Goal: Transaction & Acquisition: Obtain resource

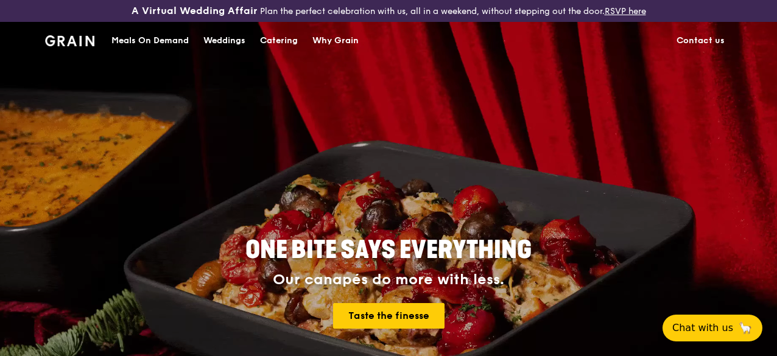
click at [281, 52] on div "Catering" at bounding box center [279, 41] width 38 height 37
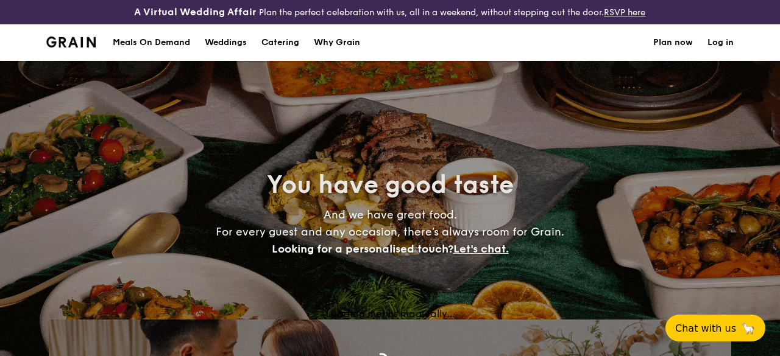
select select
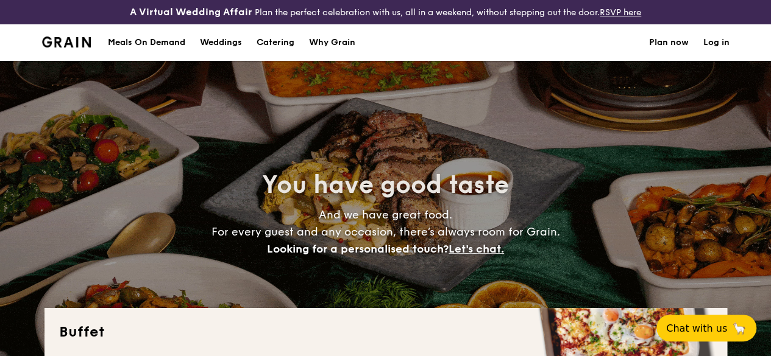
click at [344, 58] on div "Why Grain" at bounding box center [332, 42] width 46 height 37
select select
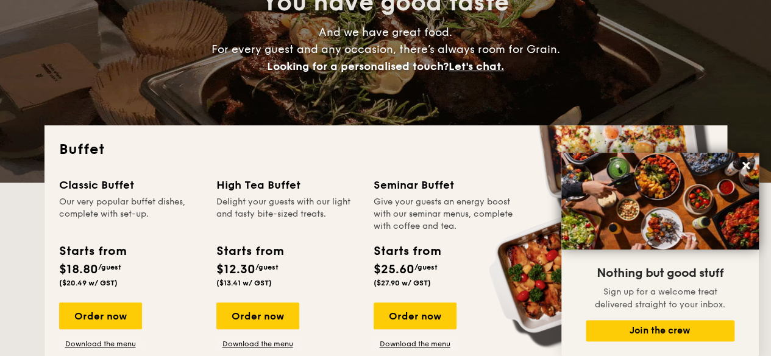
scroll to position [305, 0]
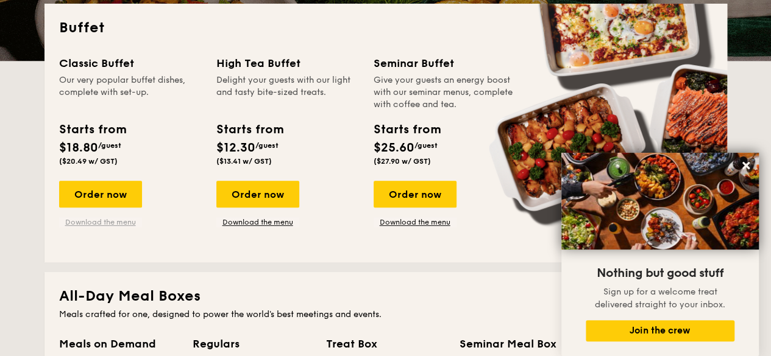
click at [97, 227] on link "Download the menu" at bounding box center [100, 222] width 83 height 10
